Goal: Task Accomplishment & Management: Manage account settings

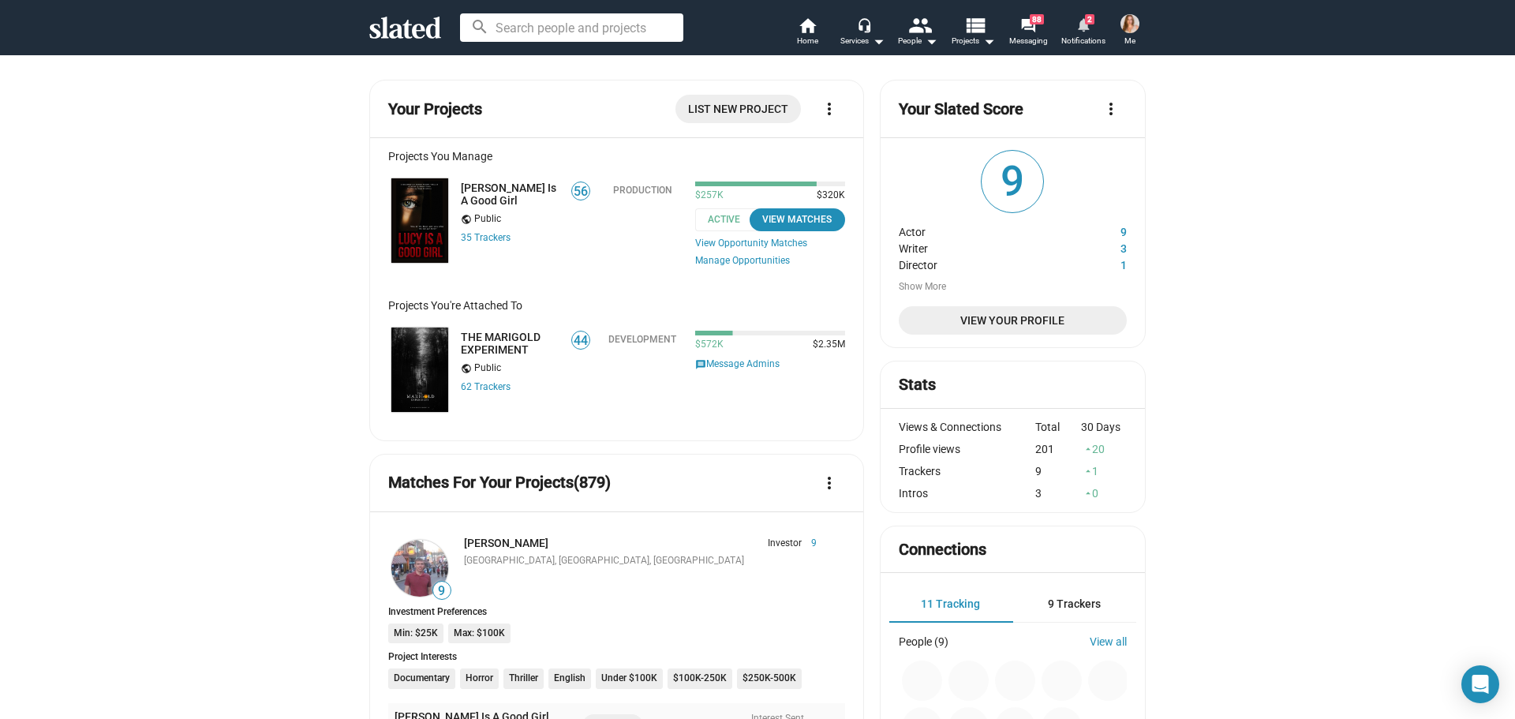
click at [1074, 31] on link "notifications 2 Notifications" at bounding box center [1082, 33] width 55 height 35
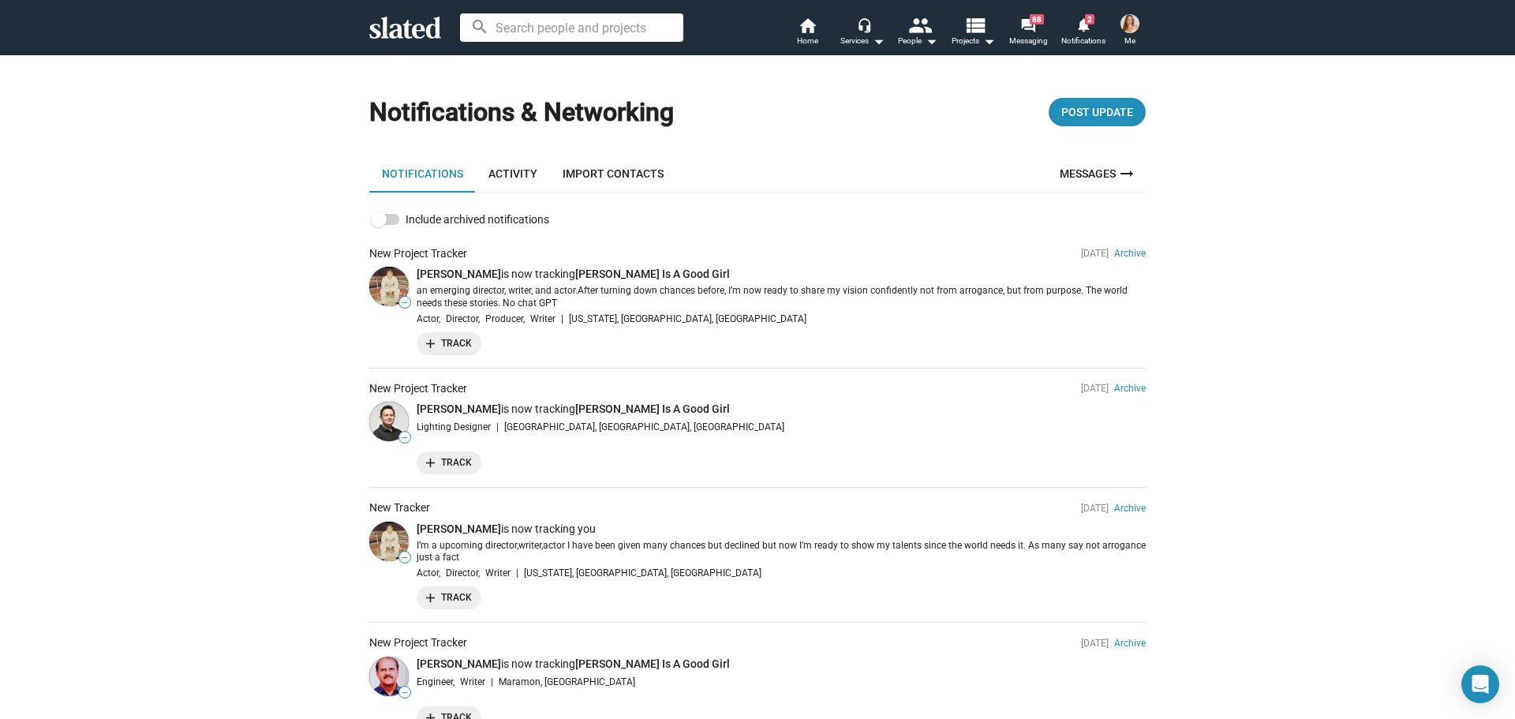
click at [1128, 25] on img at bounding box center [1129, 23] width 19 height 19
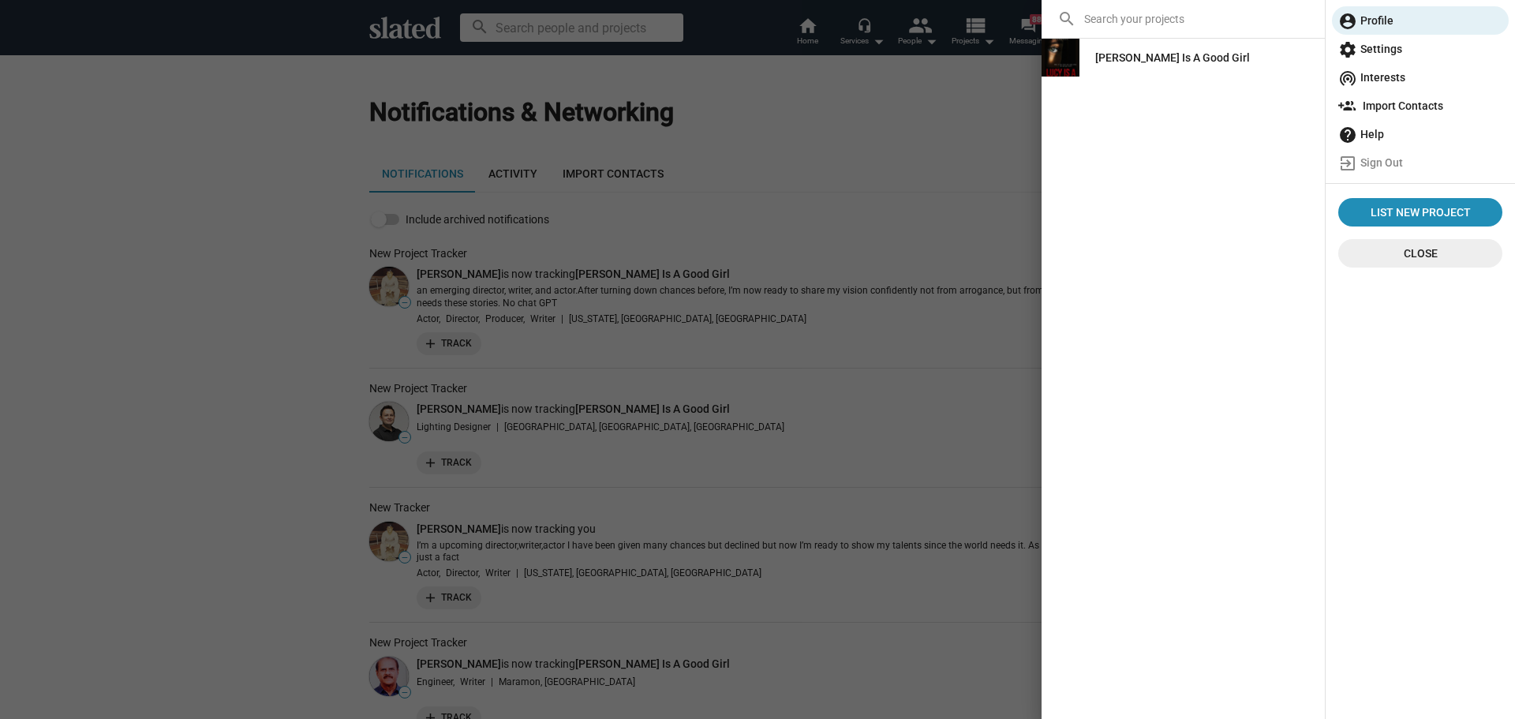
click at [1403, 50] on span "settings Settings" at bounding box center [1420, 49] width 164 height 28
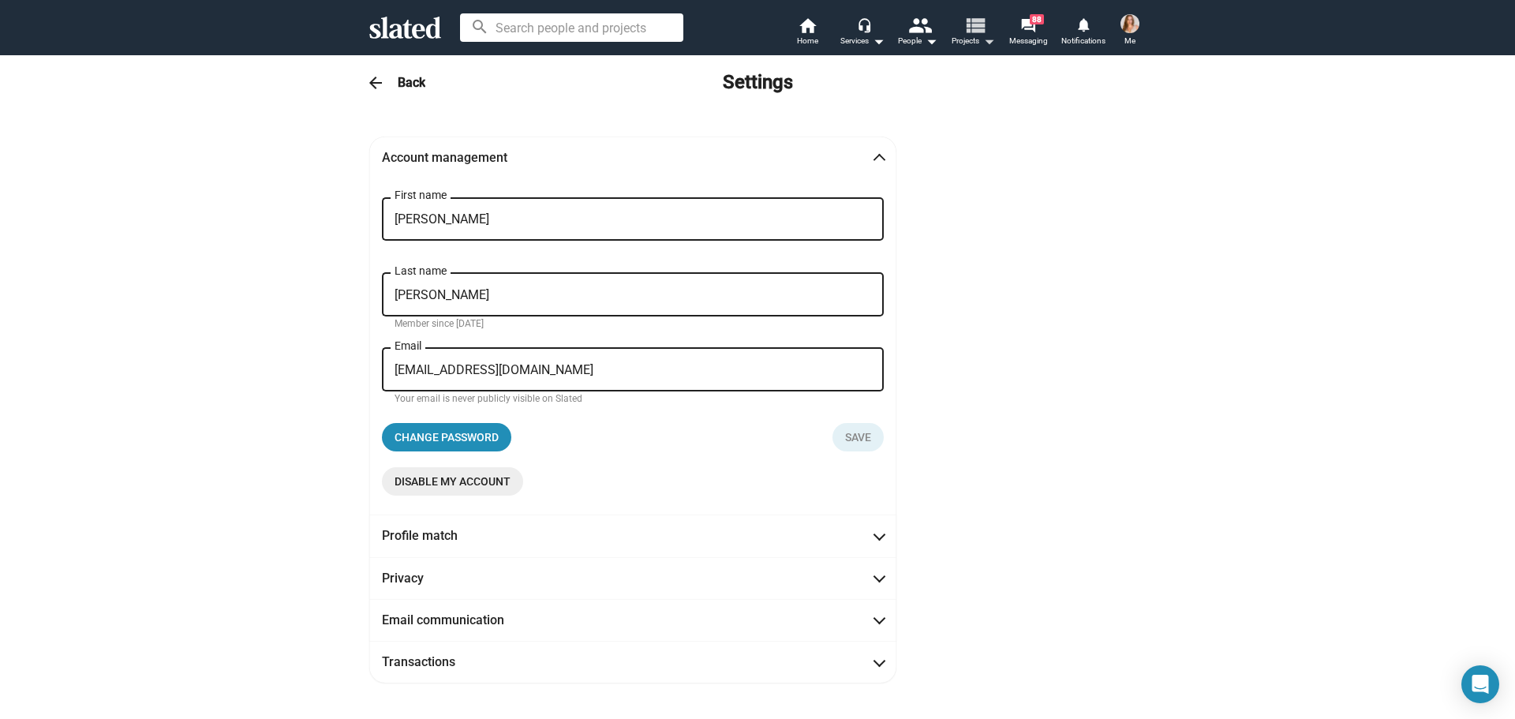
click at [979, 28] on mat-icon "view_list" at bounding box center [974, 24] width 23 height 23
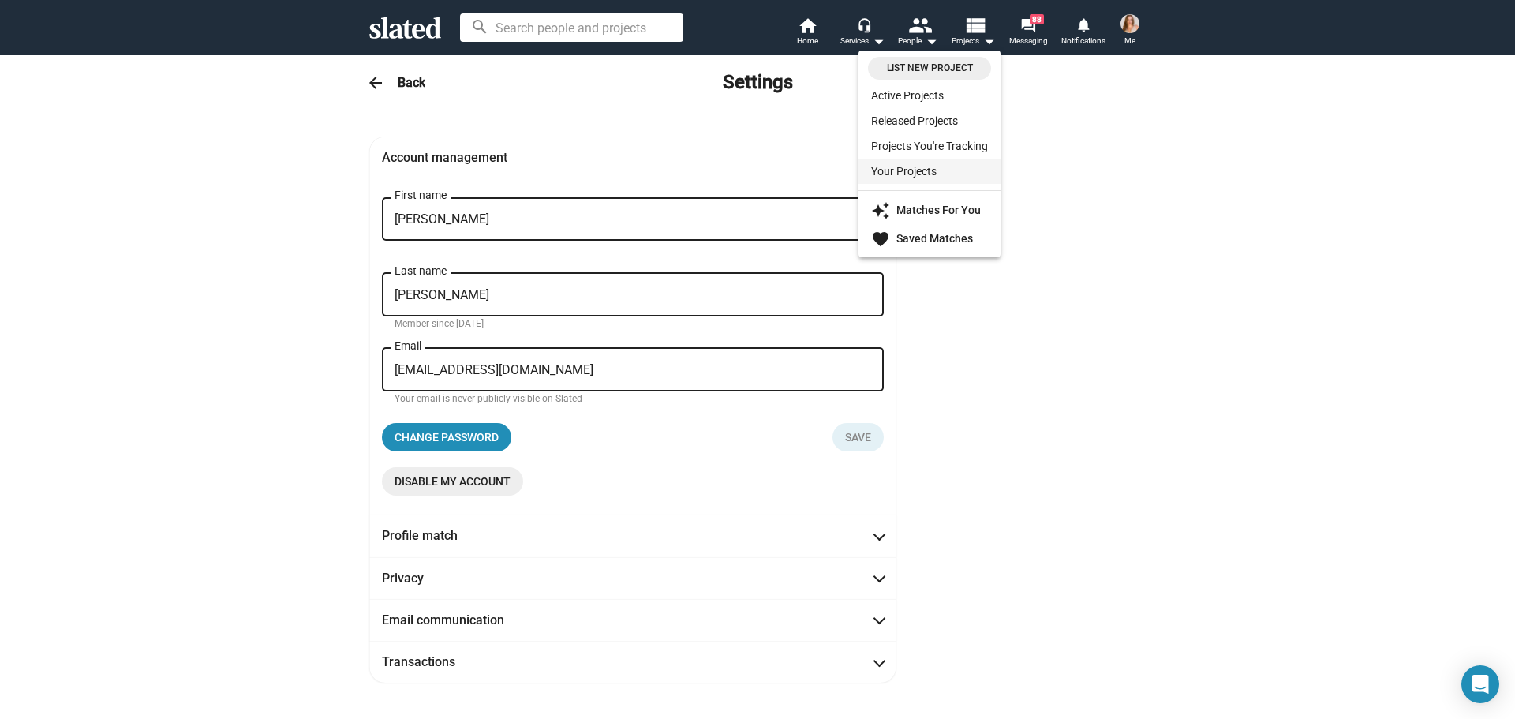
click at [905, 167] on link "Your Projects" at bounding box center [929, 171] width 142 height 25
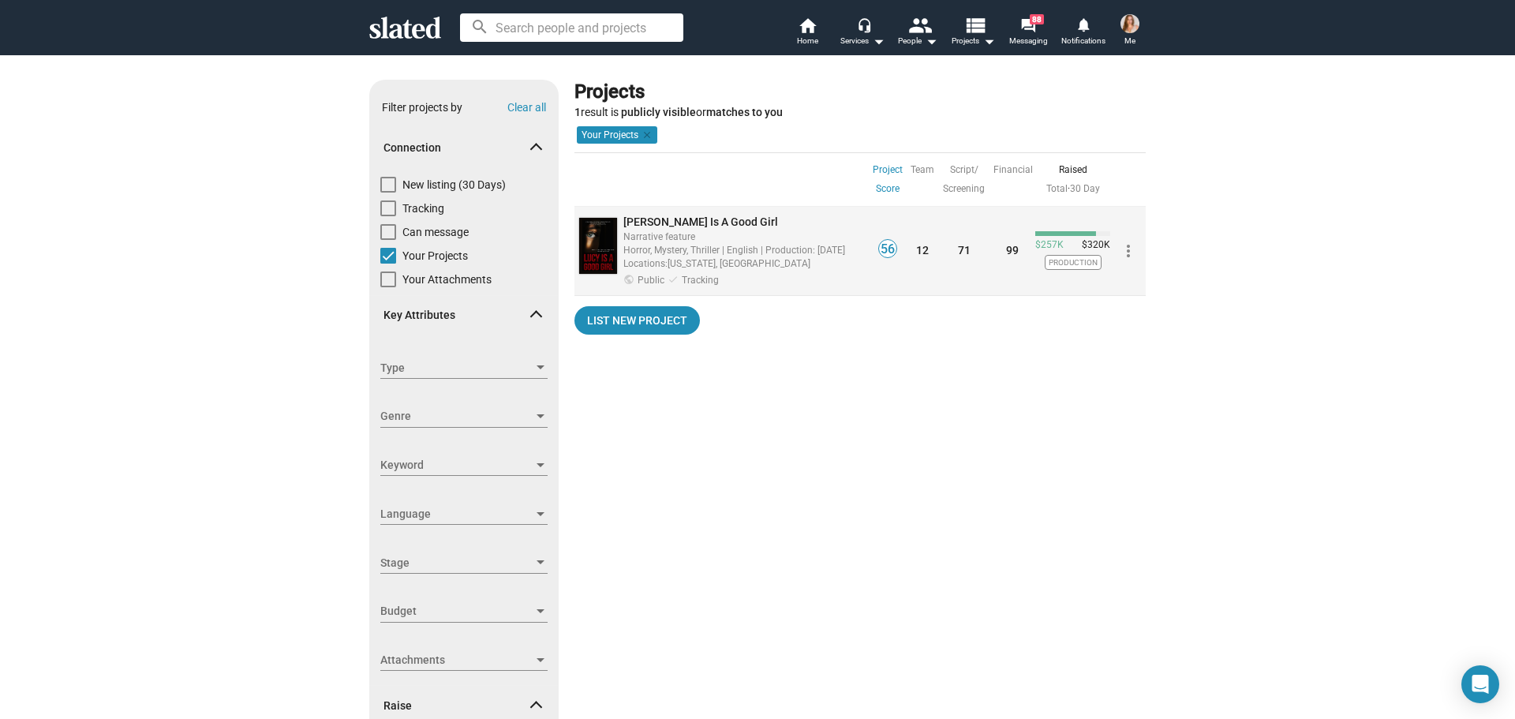
click at [655, 219] on span "[PERSON_NAME] Is A Good Girl" at bounding box center [700, 221] width 155 height 13
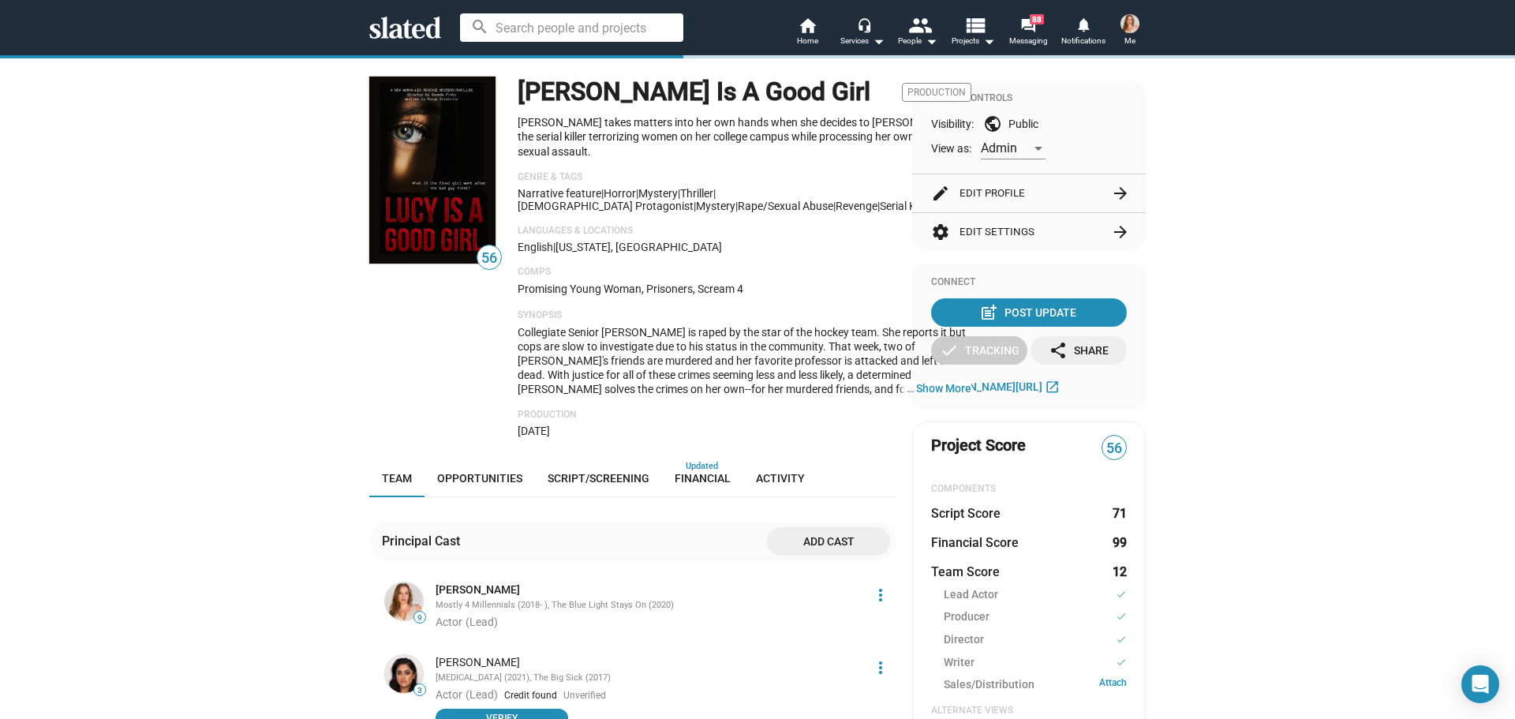
click at [1111, 226] on mat-icon "arrow_forward" at bounding box center [1120, 231] width 19 height 19
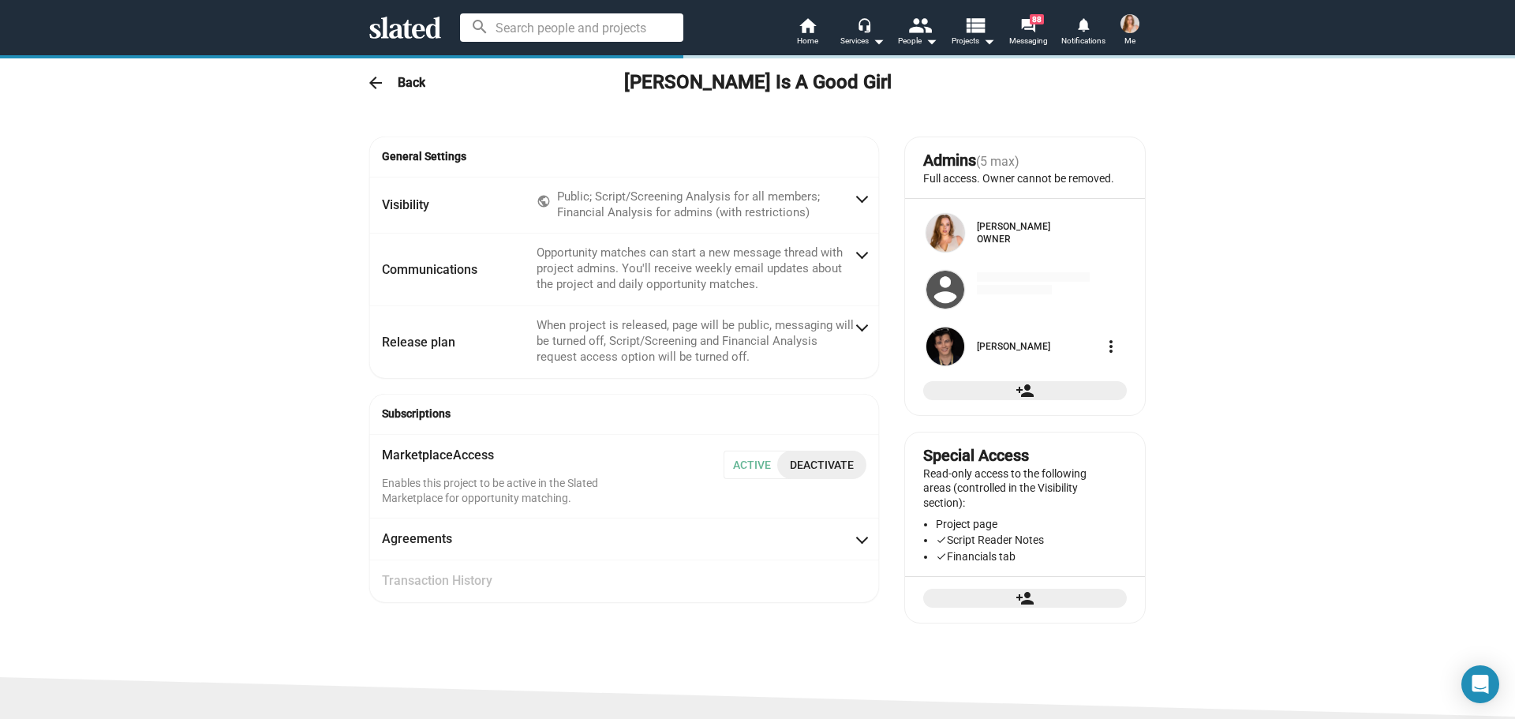
checkbox input "true"
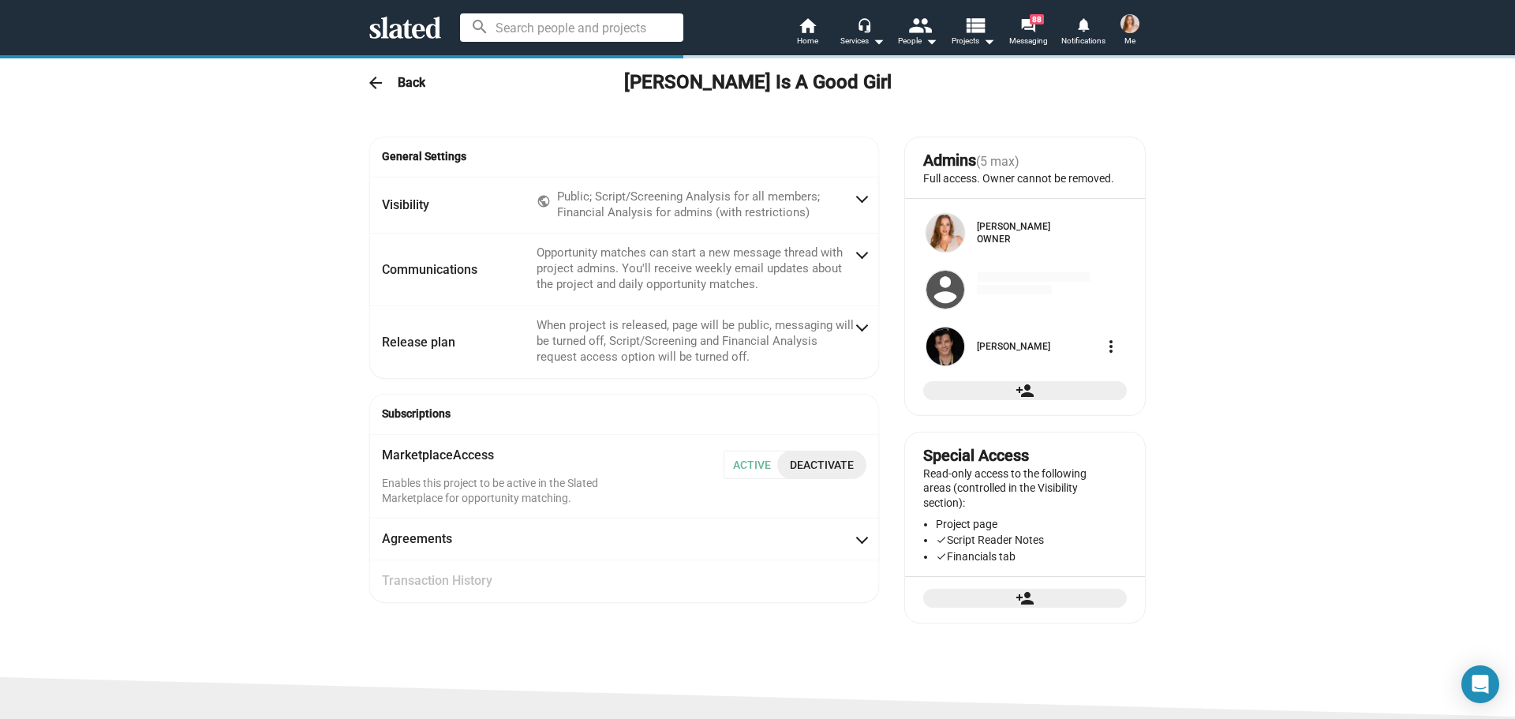
checkbox input "true"
radio input "false"
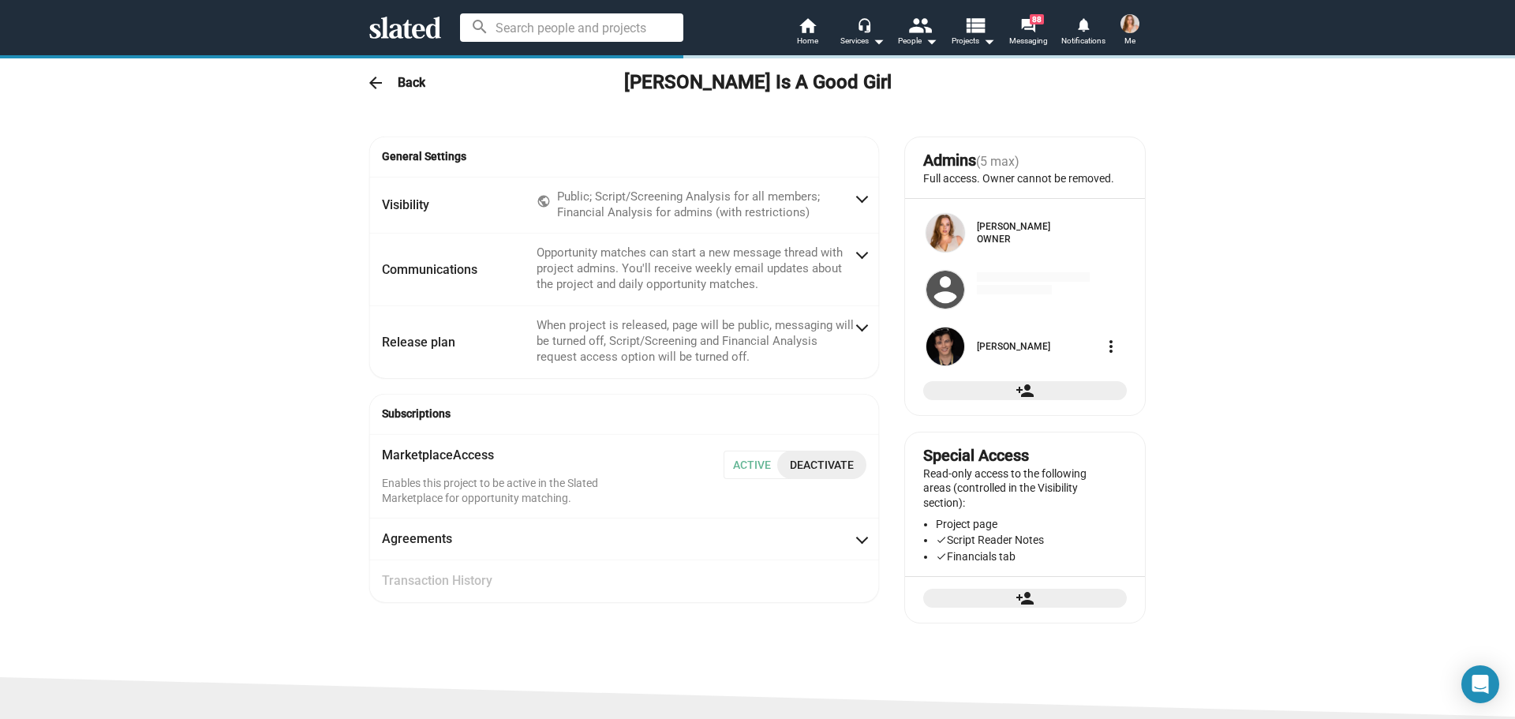
radio input "true"
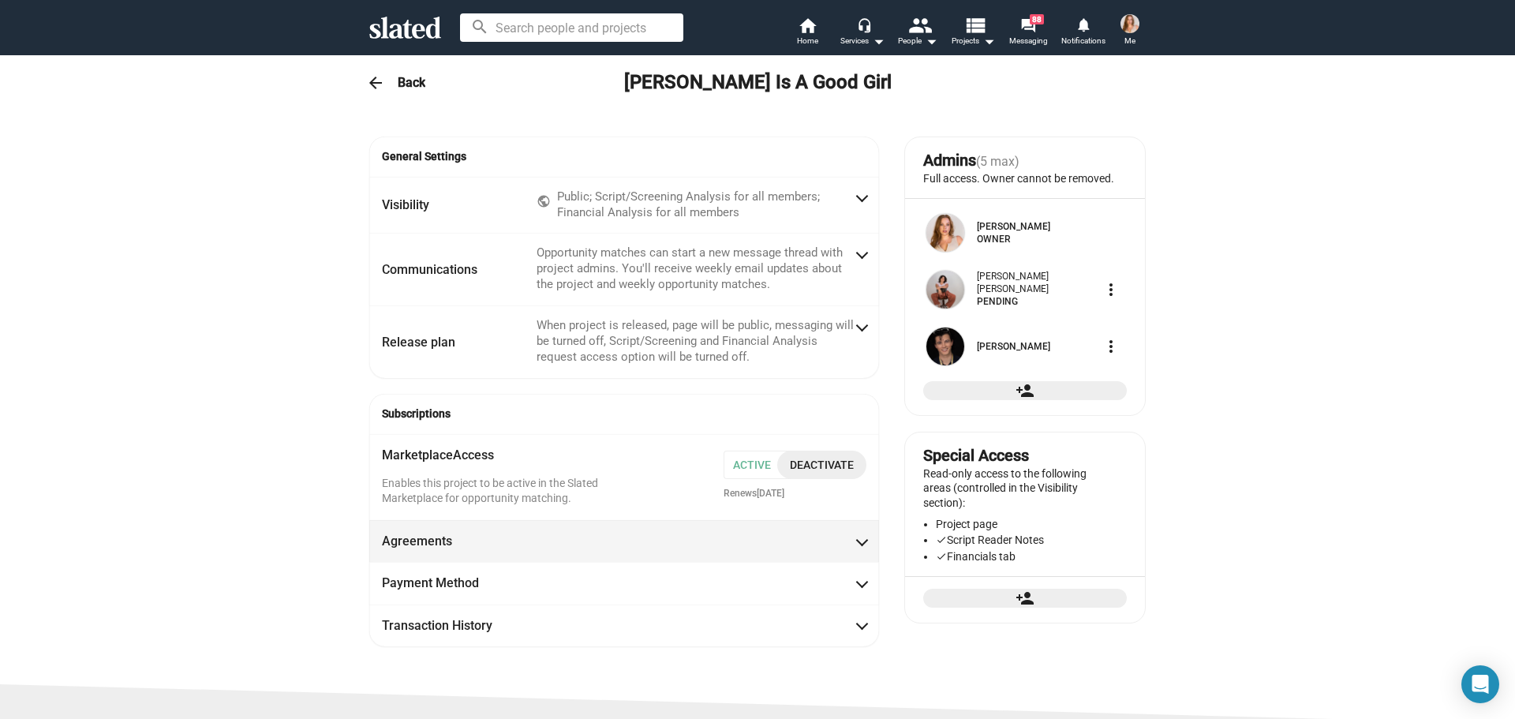
click at [646, 549] on span "Agreements" at bounding box center [624, 540] width 484 height 17
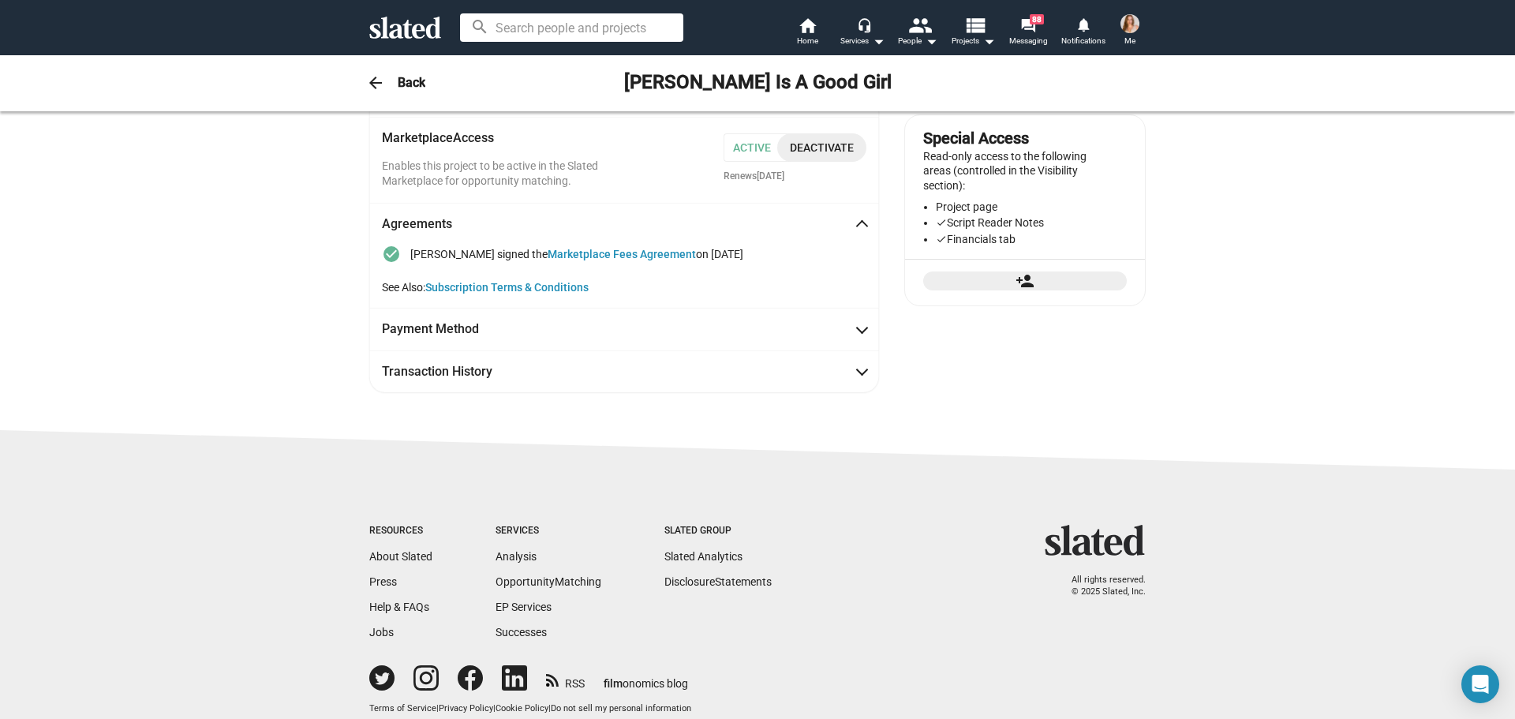
scroll to position [332, 0]
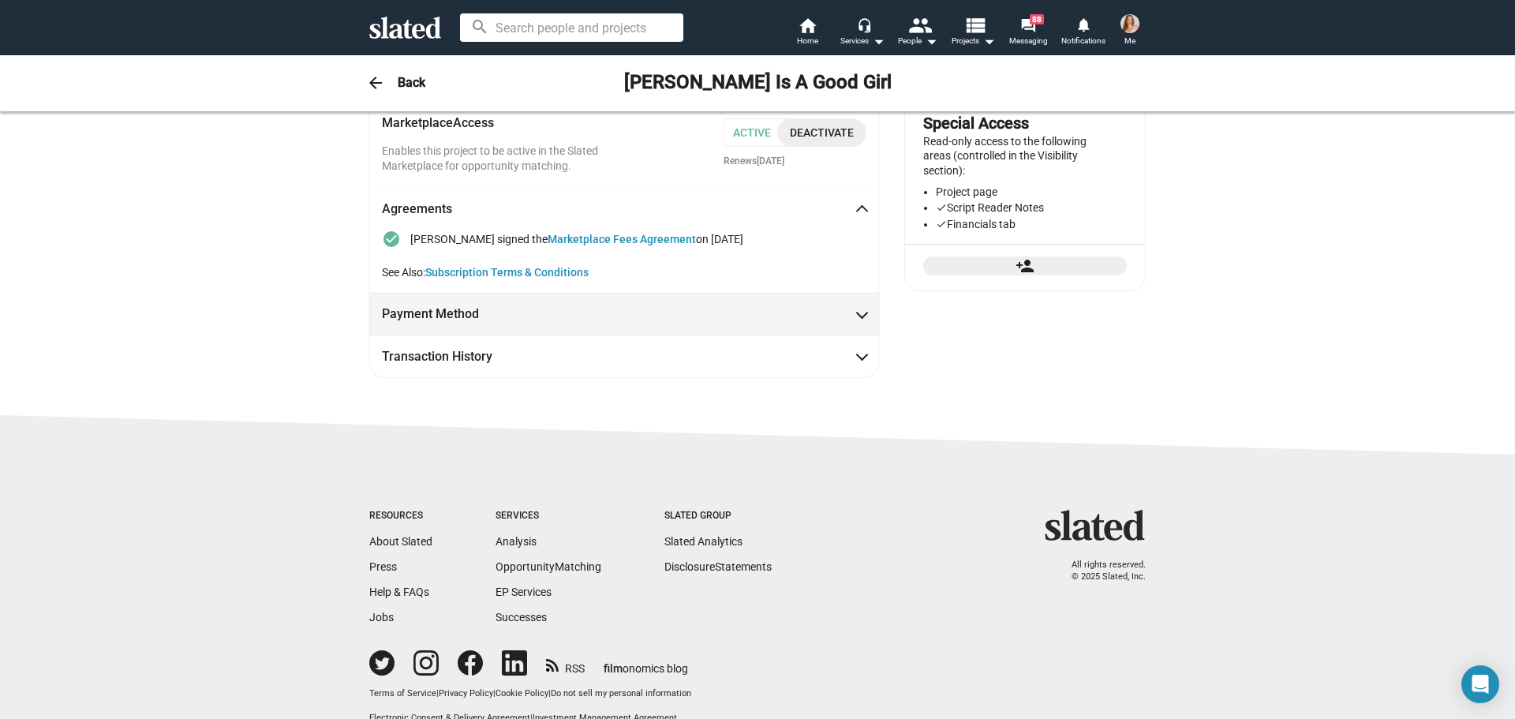
click at [546, 308] on span "Payment Method" at bounding box center [624, 313] width 484 height 17
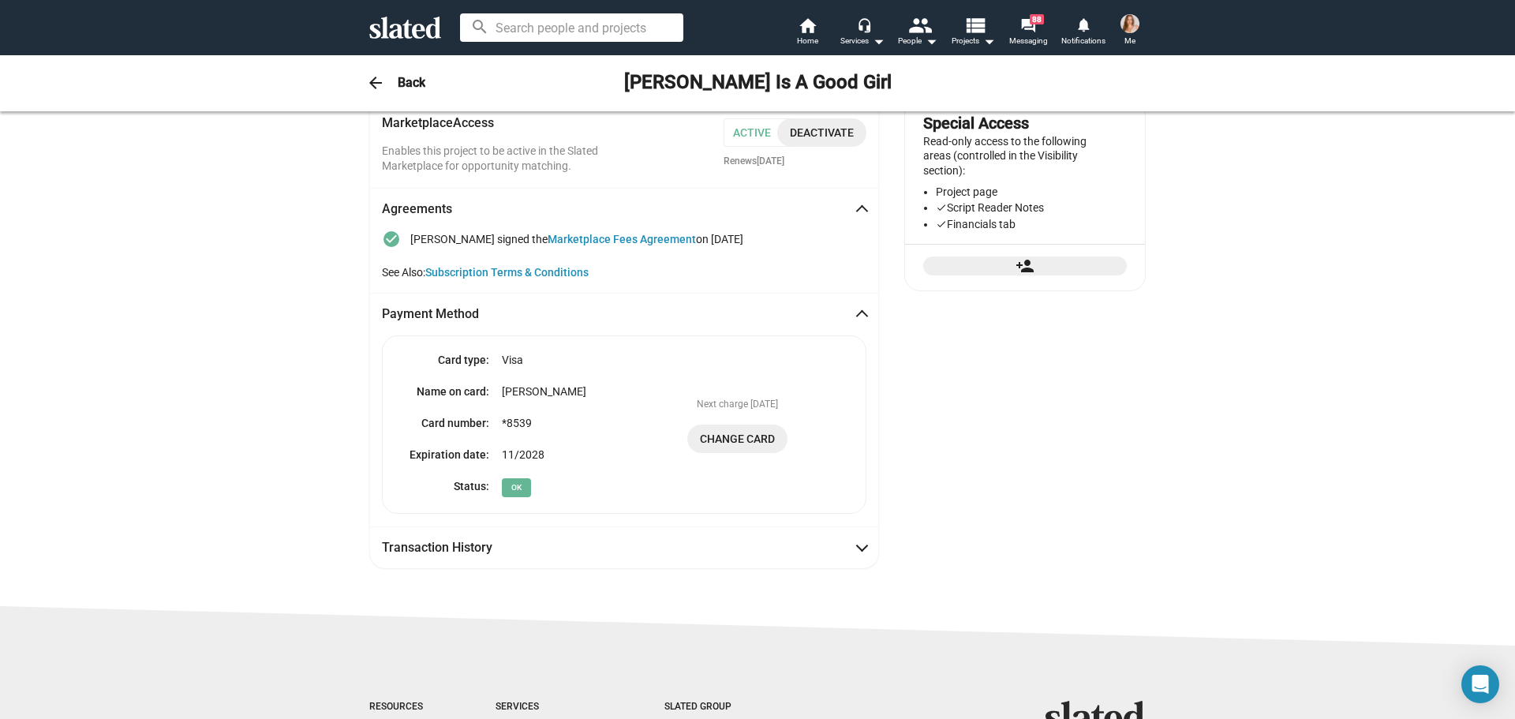
scroll to position [418, 0]
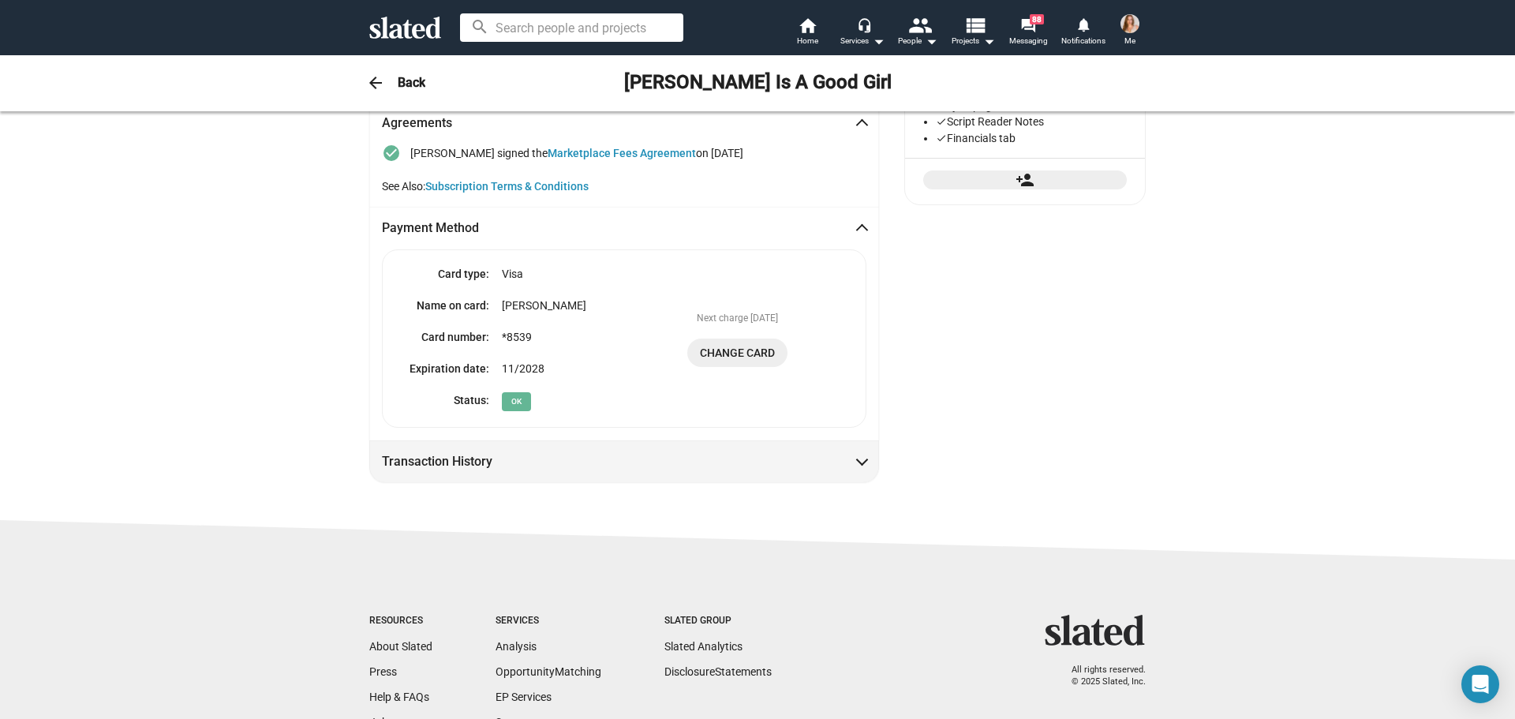
click at [488, 457] on mat-panel-title "Transaction History" at bounding box center [453, 461] width 142 height 17
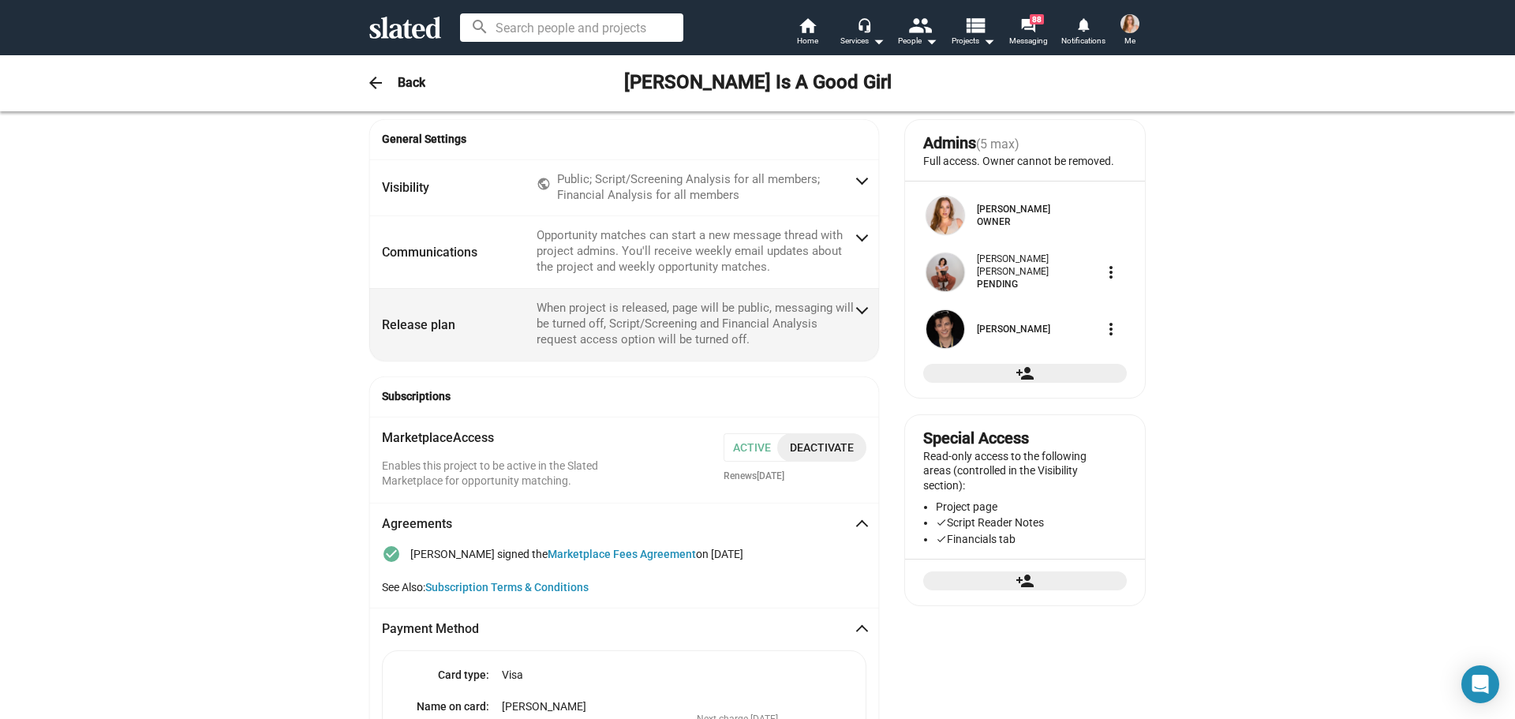
scroll to position [0, 0]
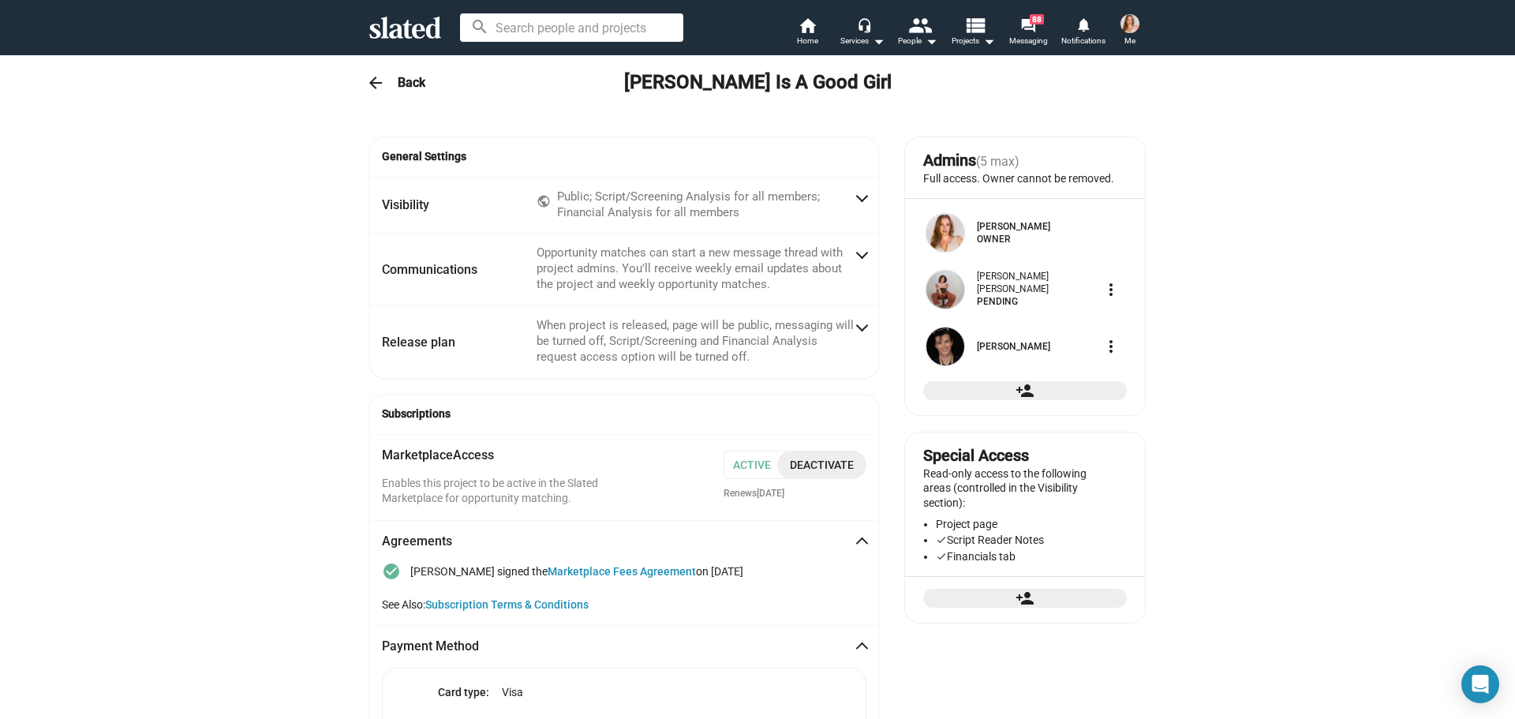
click at [792, 463] on span "Deactivate" at bounding box center [822, 464] width 64 height 28
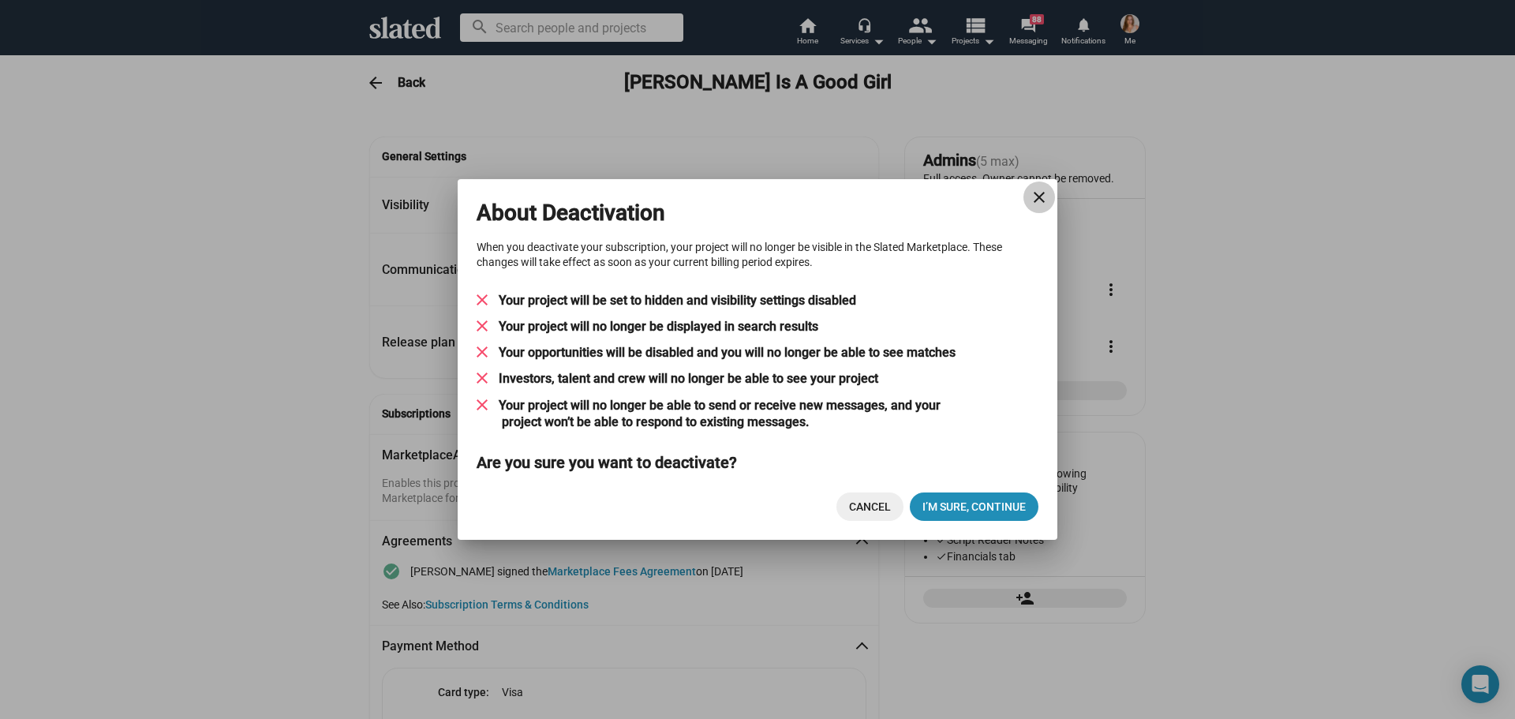
click at [1034, 199] on mat-icon "close" at bounding box center [1038, 197] width 19 height 19
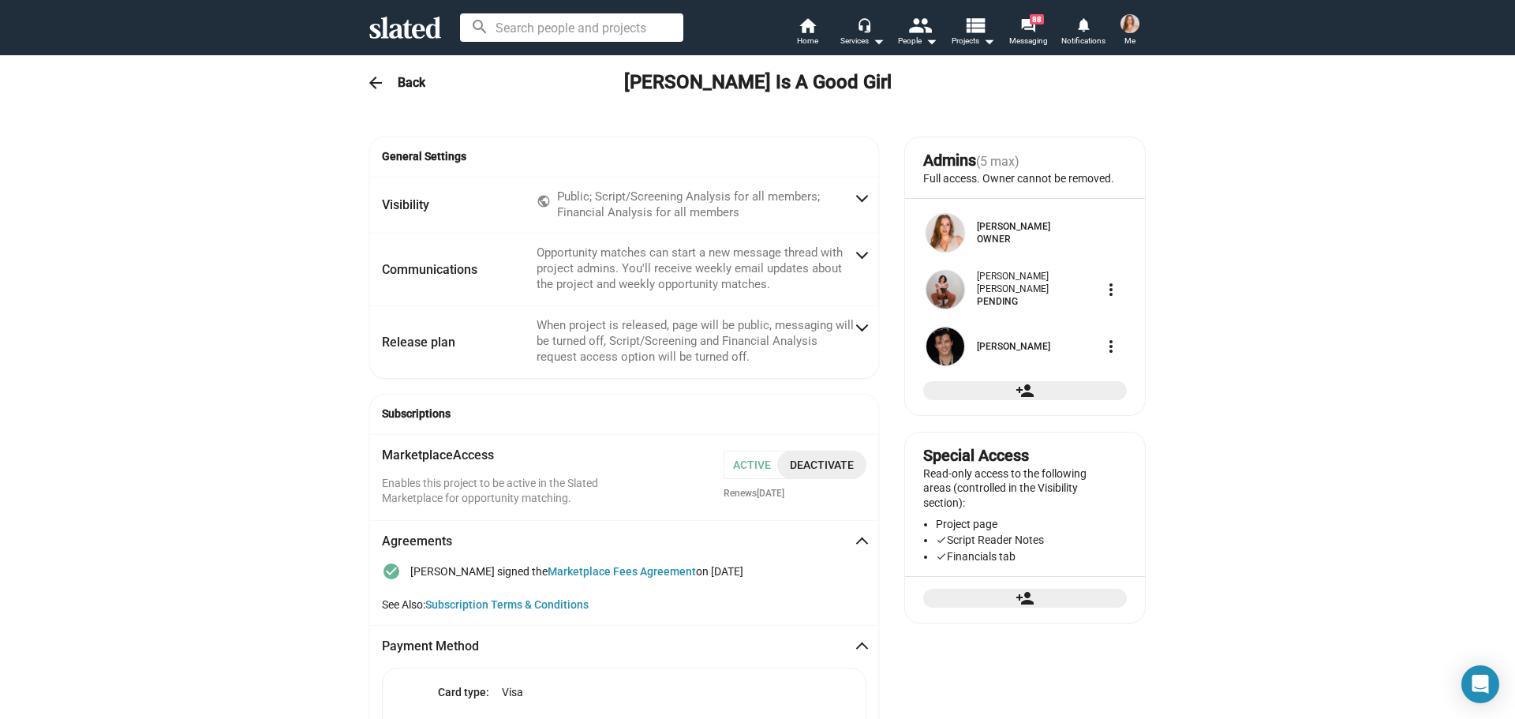
scroll to position [158, 0]
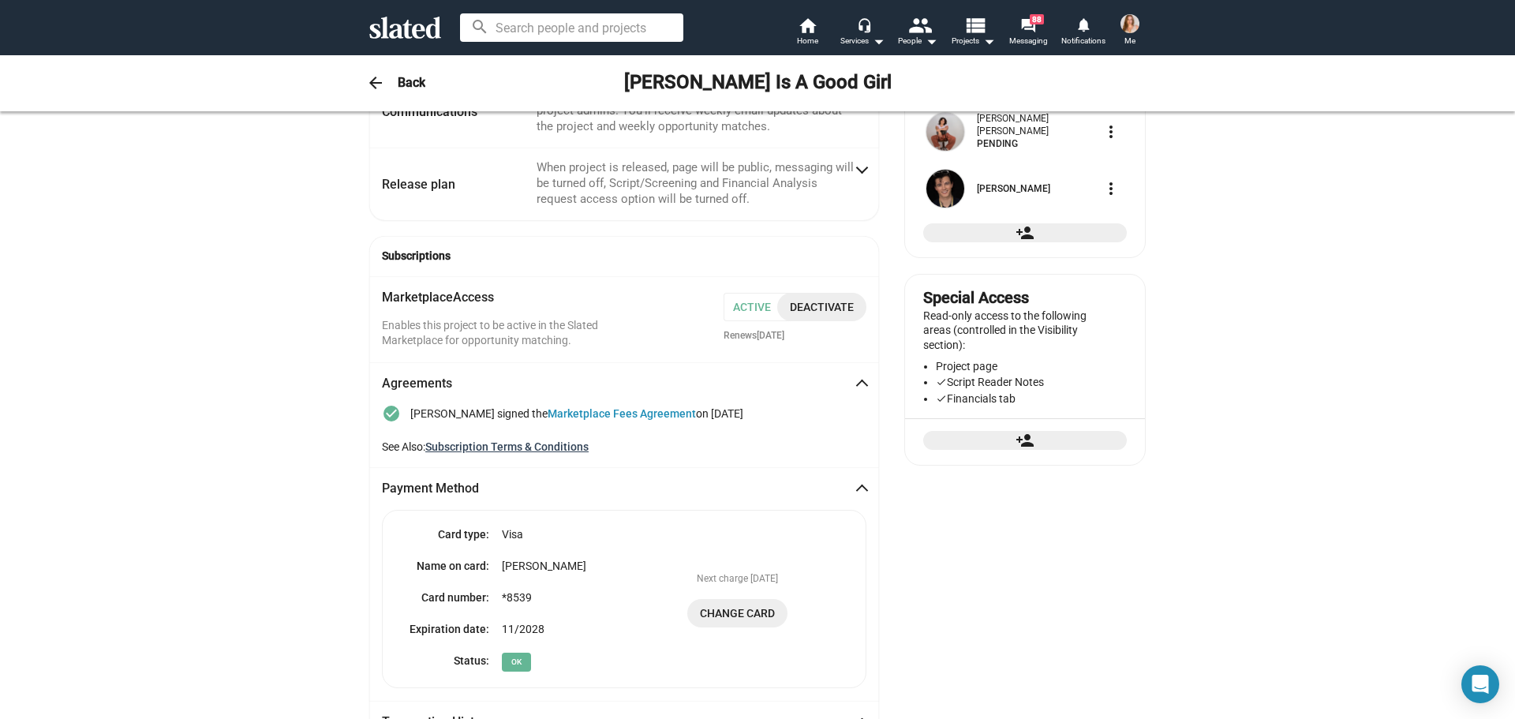
click at [488, 445] on link "Subscription Terms & Conditions" at bounding box center [506, 446] width 163 height 13
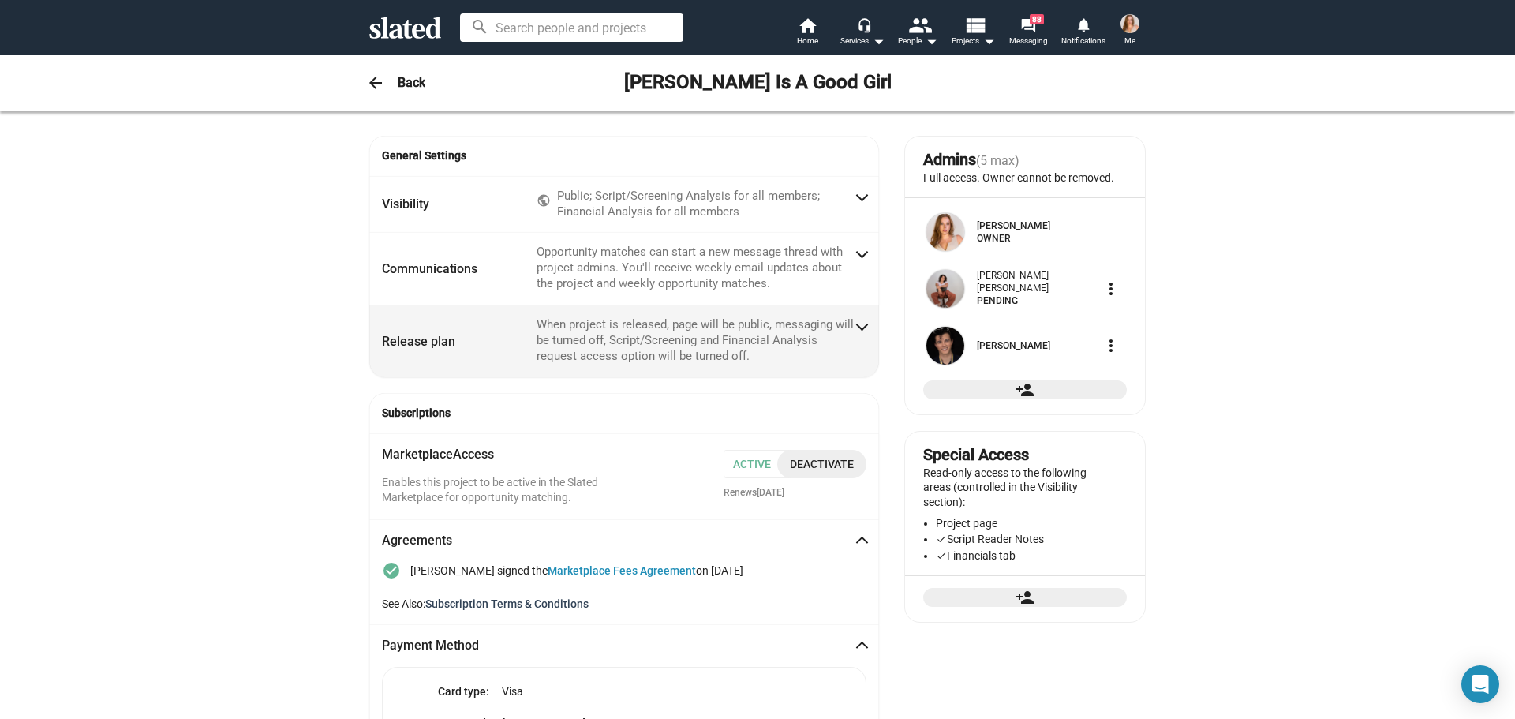
scroll to position [0, 0]
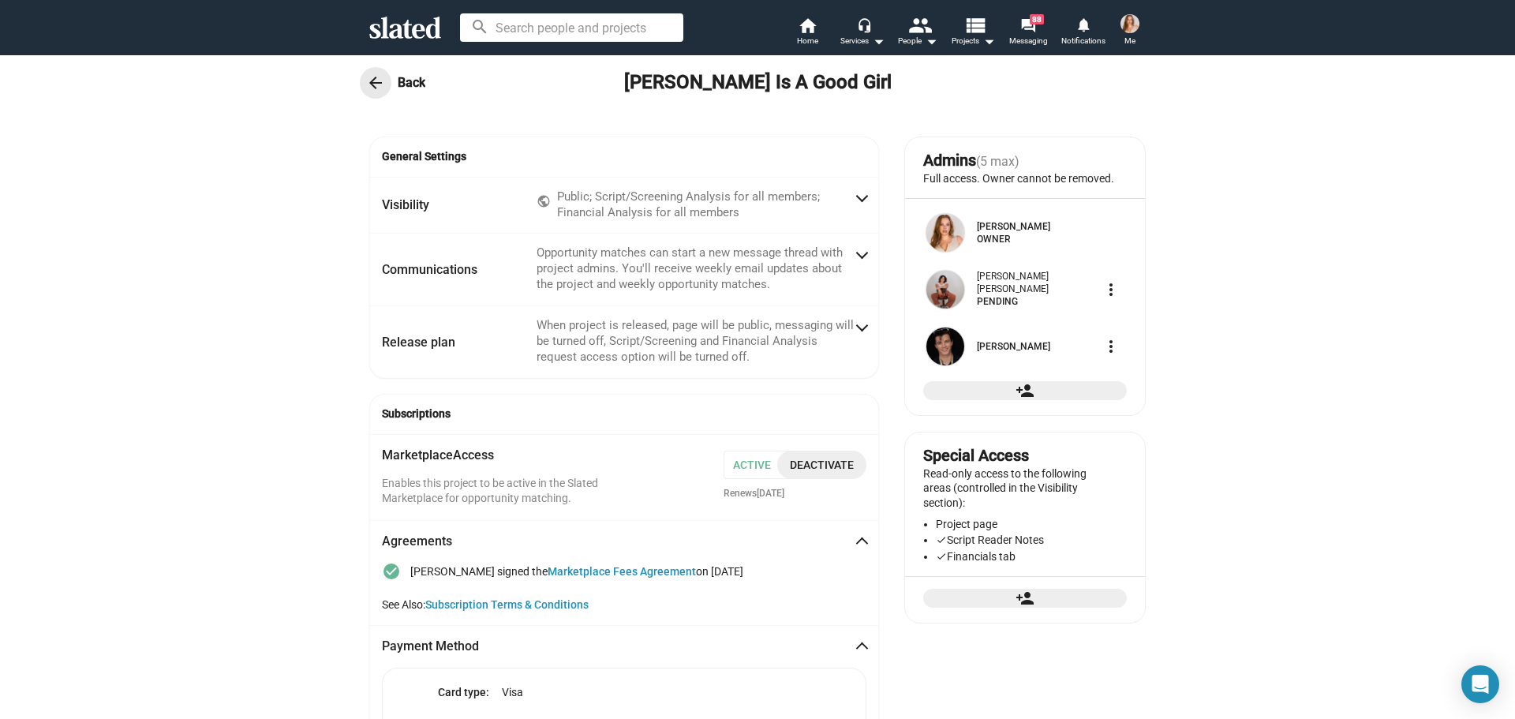
click at [374, 87] on mat-icon "arrow_back" at bounding box center [375, 82] width 19 height 19
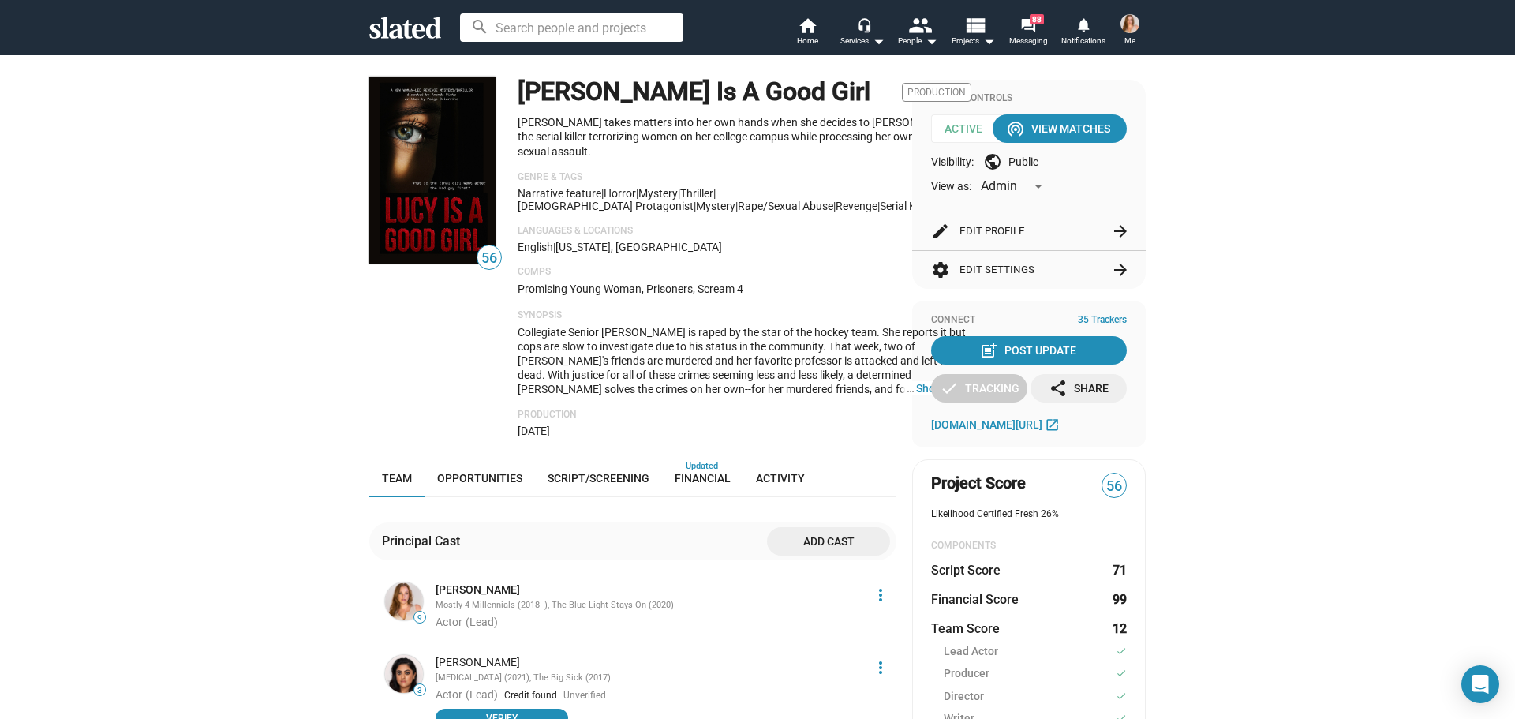
click at [1138, 25] on img at bounding box center [1129, 23] width 19 height 19
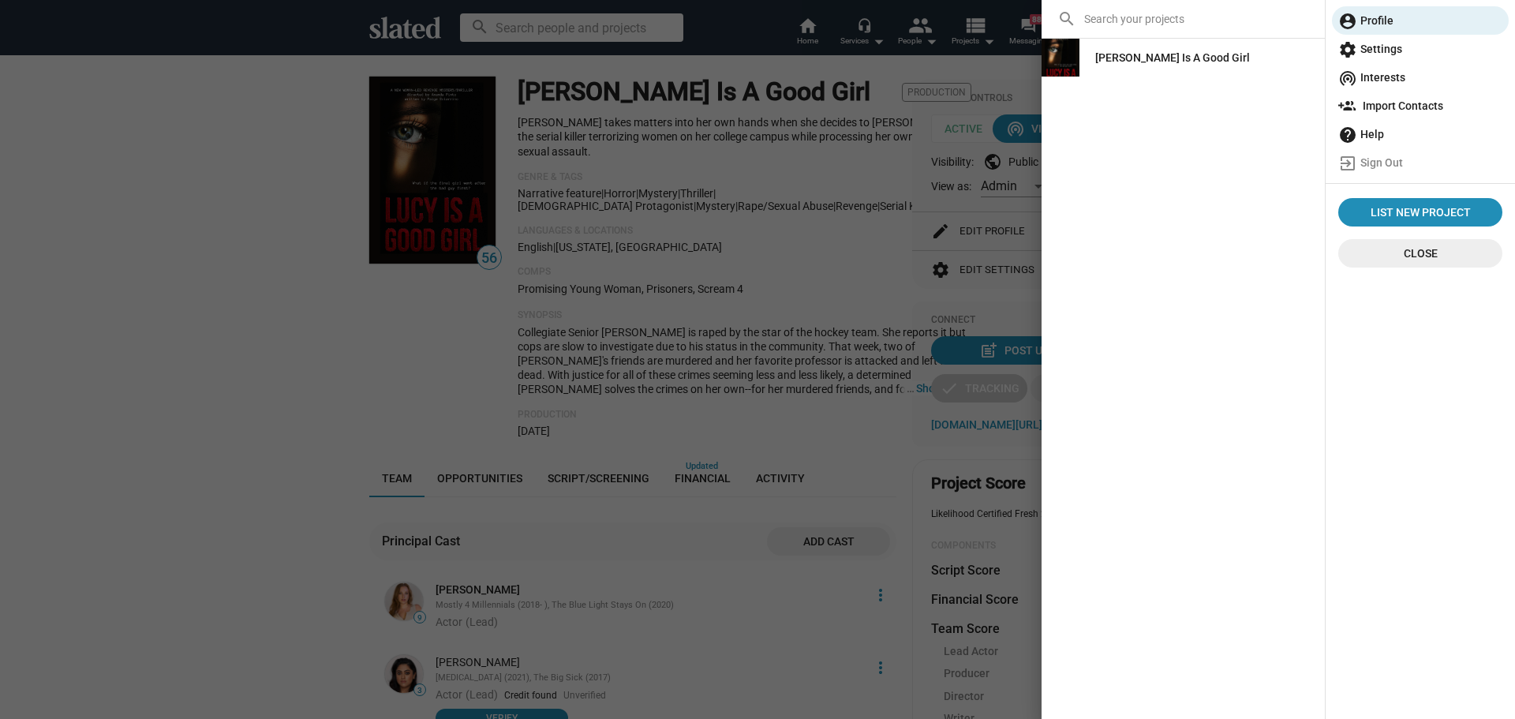
click at [1124, 60] on div "[PERSON_NAME] Is A Good Girl" at bounding box center [1172, 57] width 155 height 28
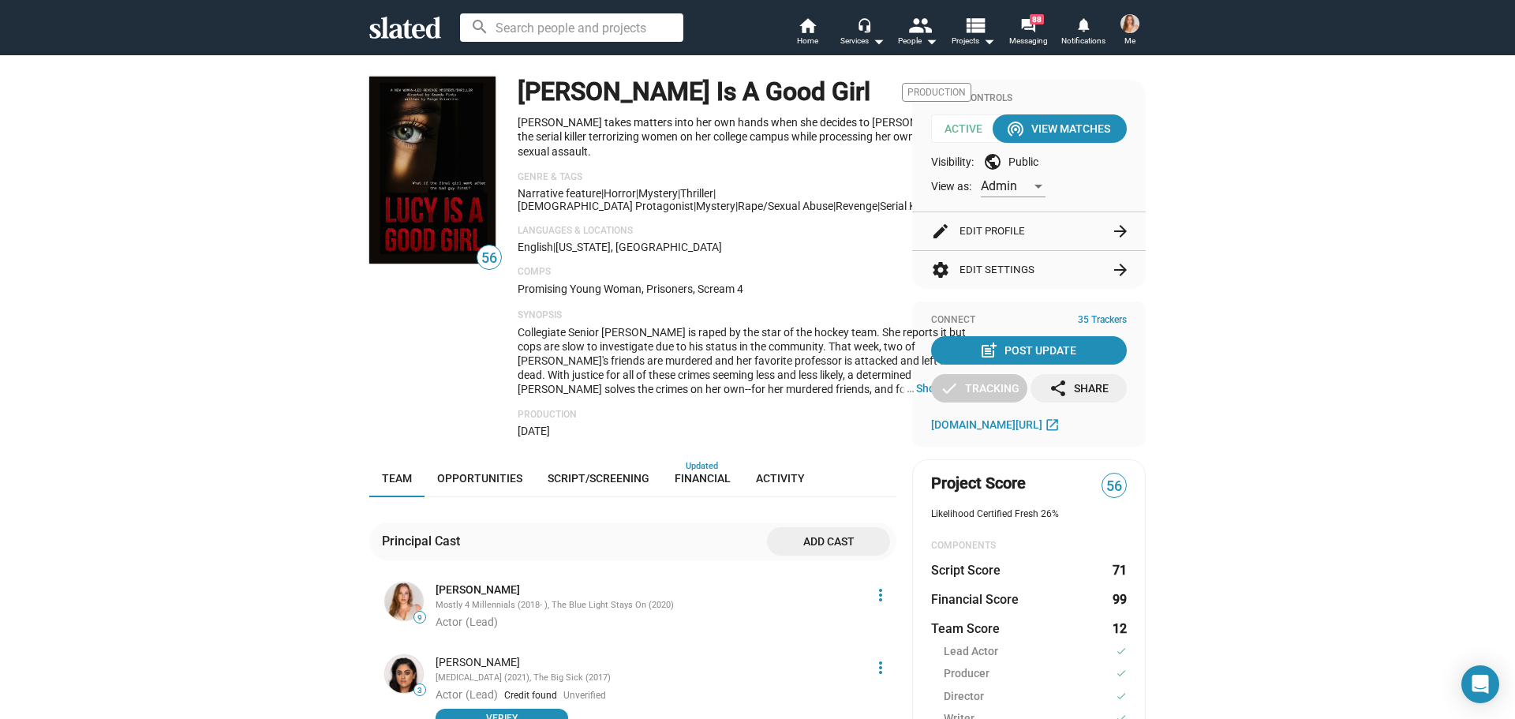
click at [1011, 263] on button "settings Edit Settings arrow_forward" at bounding box center [1029, 270] width 196 height 38
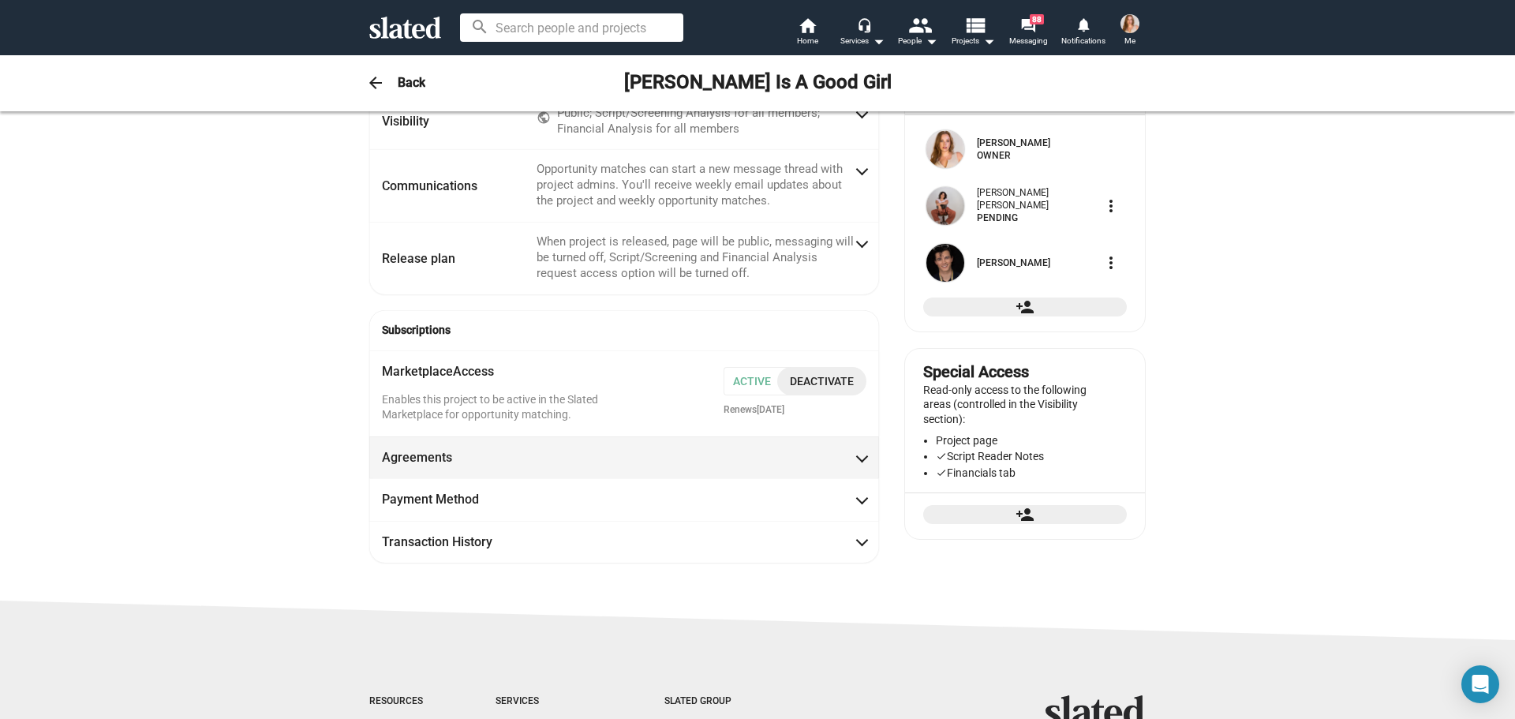
scroll to position [158, 0]
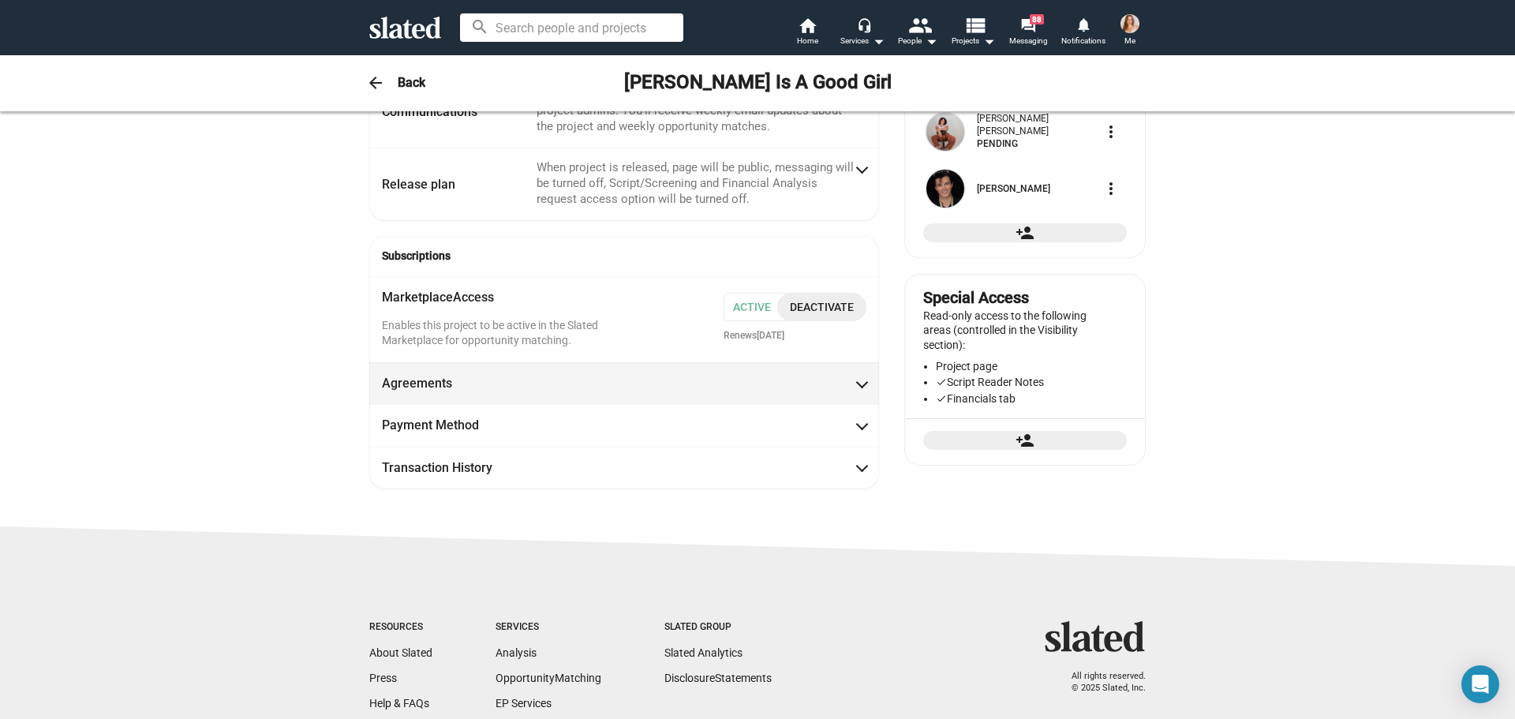
click at [814, 382] on span "Agreements" at bounding box center [624, 383] width 484 height 17
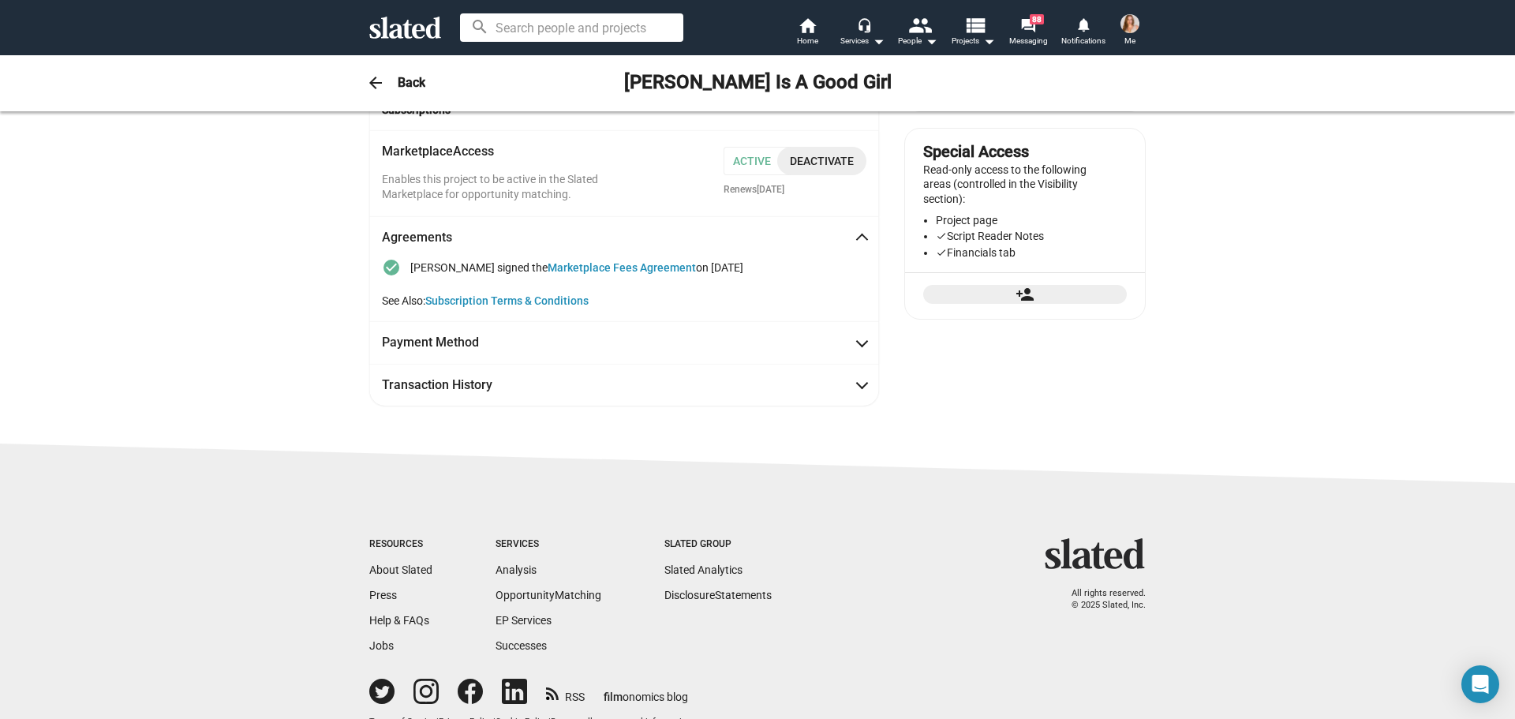
scroll to position [332, 0]
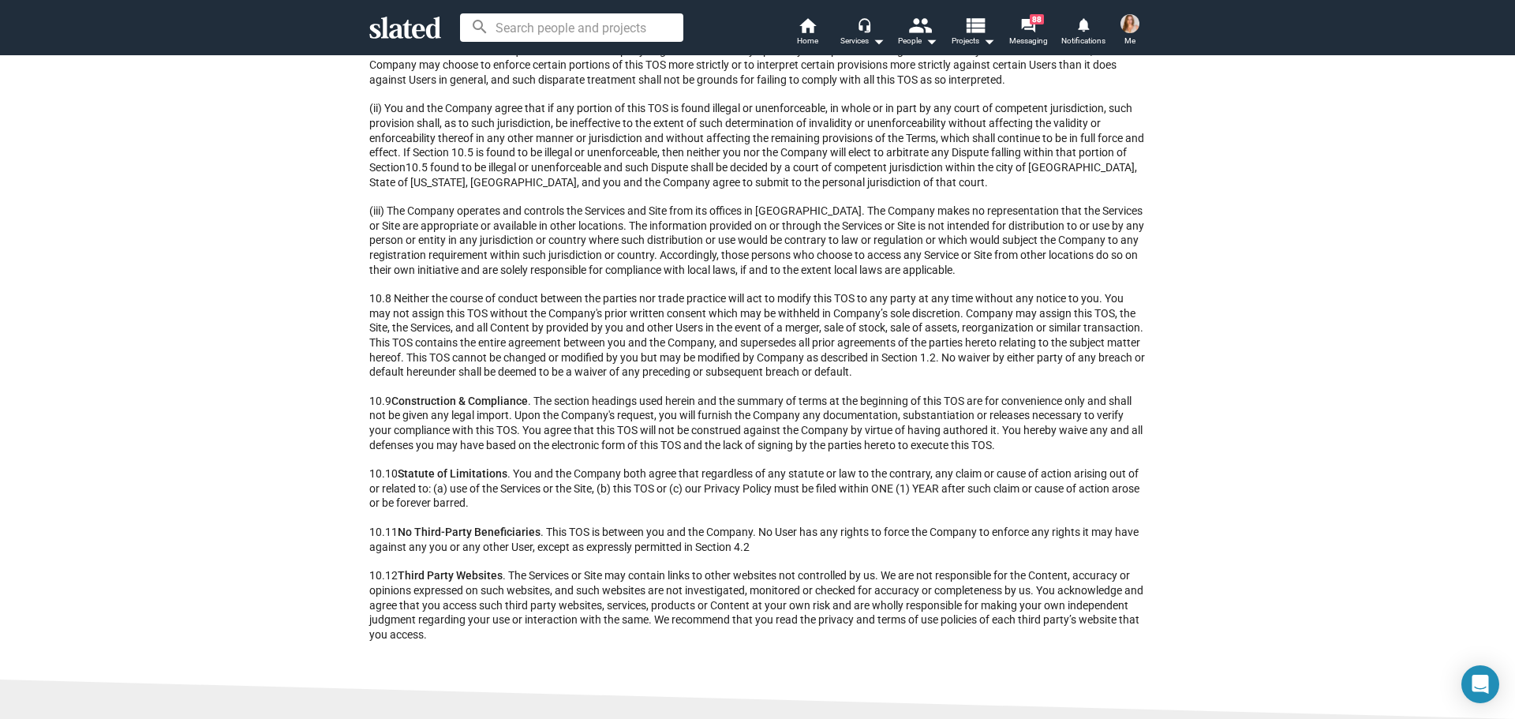
scroll to position [12927, 0]
